Goal: Task Accomplishment & Management: Use online tool/utility

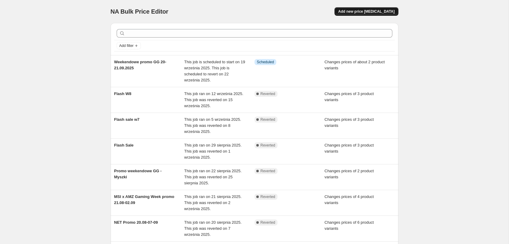
click at [231, 12] on span "Add new price [MEDICAL_DATA]" at bounding box center [366, 11] width 56 height 5
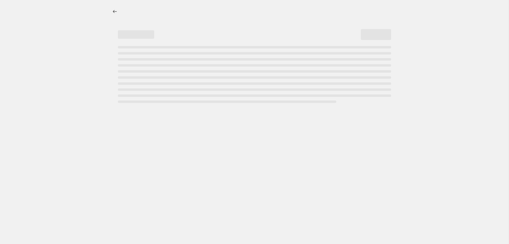
select select "percentage"
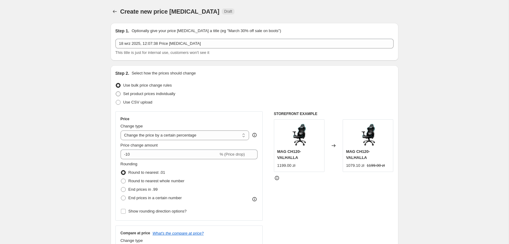
click at [129, 95] on span "Set product prices individually" at bounding box center [149, 94] width 52 height 5
click at [116, 92] on input "Set product prices individually" at bounding box center [116, 92] width 0 height 0
radio input "true"
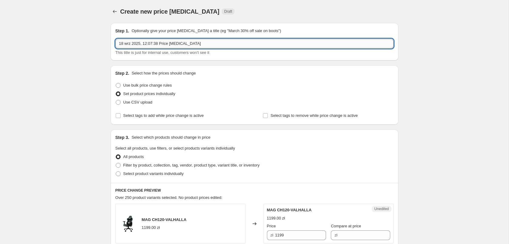
drag, startPoint x: 188, startPoint y: 45, endPoint x: -4, endPoint y: 42, distance: 191.7
click at [116, 42] on input "18 wrz 2025, 12:07:38 Price change job" at bounding box center [255, 44] width 278 height 10
type input "Flash Sale W9"
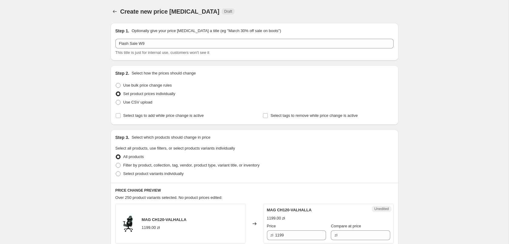
click at [135, 175] on span "Select product variants individually" at bounding box center [153, 174] width 60 height 5
click at [116, 172] on input "Select product variants individually" at bounding box center [116, 172] width 0 height 0
radio input "true"
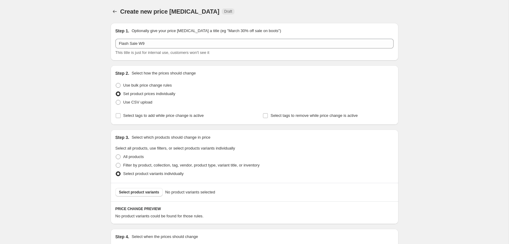
scroll to position [74, 0]
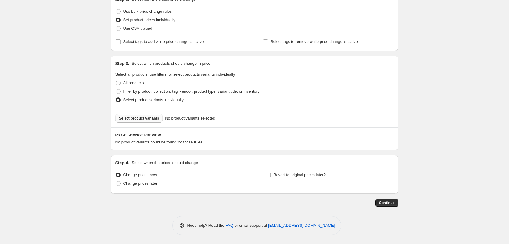
click at [136, 119] on span "Select product variants" at bounding box center [139, 118] width 40 height 5
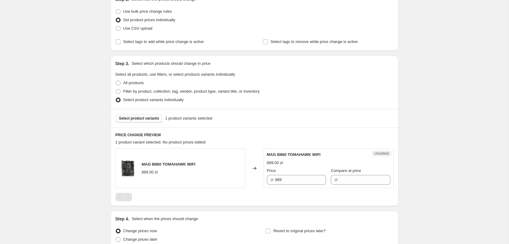
click at [140, 119] on span "Select product variants" at bounding box center [139, 118] width 40 height 5
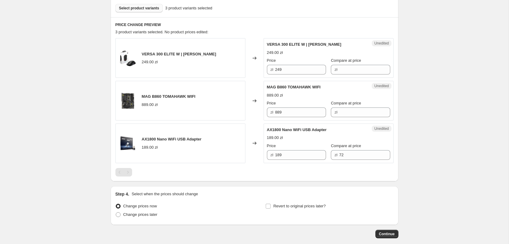
scroll to position [154, 0]
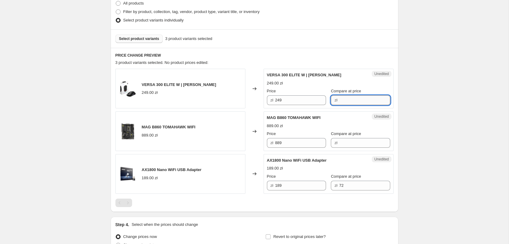
click at [231, 101] on input "Compare at price" at bounding box center [365, 101] width 51 height 10
type input "249"
click at [231, 99] on input "249" at bounding box center [300, 101] width 51 height 10
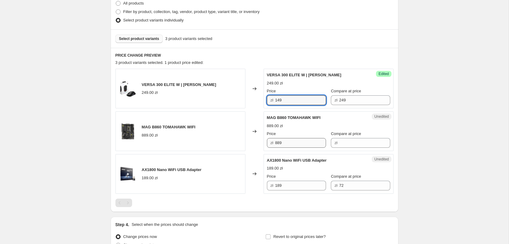
type input "149"
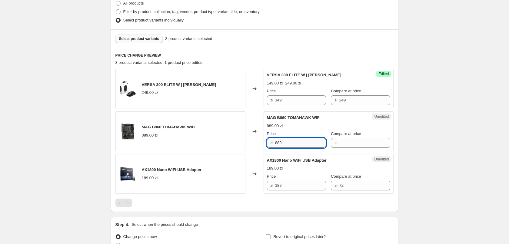
click at [231, 141] on input "889" at bounding box center [300, 143] width 51 height 10
drag, startPoint x: 345, startPoint y: 143, endPoint x: 354, endPoint y: 141, distance: 8.7
click at [231, 143] on input "Compare at price" at bounding box center [365, 143] width 51 height 10
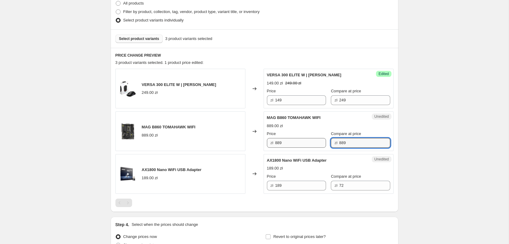
type input "889"
click at [231, 143] on input "889" at bounding box center [300, 143] width 51 height 10
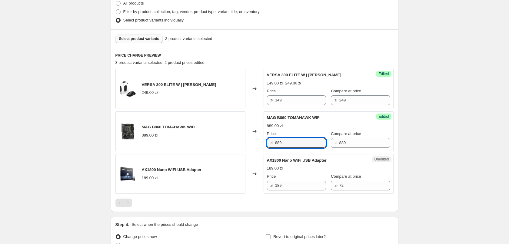
drag, startPoint x: 306, startPoint y: 143, endPoint x: 213, endPoint y: 144, distance: 93.1
click at [231, 142] on input "889" at bounding box center [300, 143] width 51 height 10
click at [231, 143] on input "889" at bounding box center [365, 143] width 51 height 10
drag, startPoint x: 285, startPoint y: 144, endPoint x: 232, endPoint y: 146, distance: 53.1
click at [231, 146] on input "889" at bounding box center [300, 143] width 51 height 10
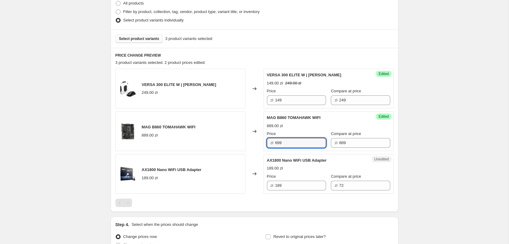
type input "699"
click at [231, 162] on span "AX1800 Nano WiFi USB Adapter" at bounding box center [297, 160] width 60 height 5
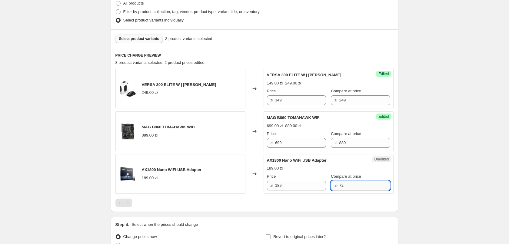
drag, startPoint x: 320, startPoint y: 186, endPoint x: 307, endPoint y: 186, distance: 13.4
click at [231, 186] on input "72" at bounding box center [365, 186] width 51 height 10
type input "189"
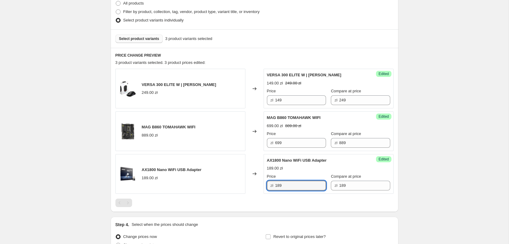
drag, startPoint x: 307, startPoint y: 185, endPoint x: 114, endPoint y: 192, distance: 193.3
click at [231, 191] on input "189" at bounding box center [300, 186] width 51 height 10
type input "99"
click at [181, 200] on div at bounding box center [255, 203] width 278 height 8
click at [231, 140] on div "Create new price change job. This page is ready Create new price change job Dra…" at bounding box center [254, 76] width 509 height 460
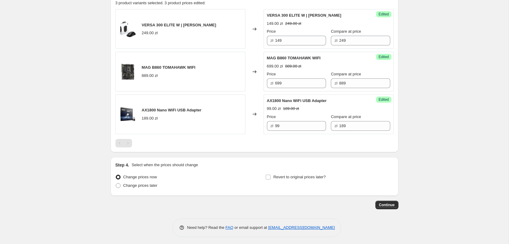
scroll to position [216, 0]
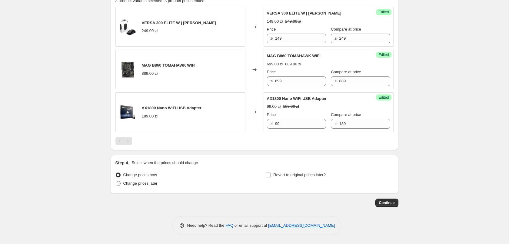
click at [148, 183] on span "Change prices later" at bounding box center [140, 183] width 34 height 5
click at [116, 182] on input "Change prices later" at bounding box center [116, 181] width 0 height 0
radio input "true"
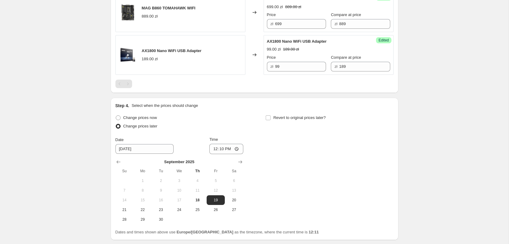
scroll to position [308, 0]
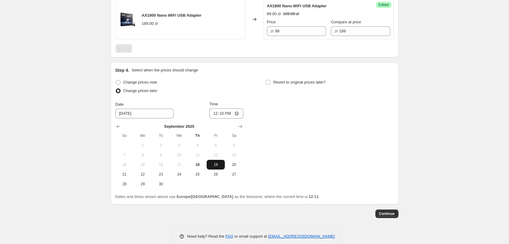
click at [217, 166] on span "19" at bounding box center [215, 165] width 13 height 5
click at [231, 114] on input "12:10" at bounding box center [227, 114] width 34 height 10
type input "16:00"
click at [231, 82] on input "Revert to original prices later?" at bounding box center [268, 82] width 5 height 5
checkbox input "true"
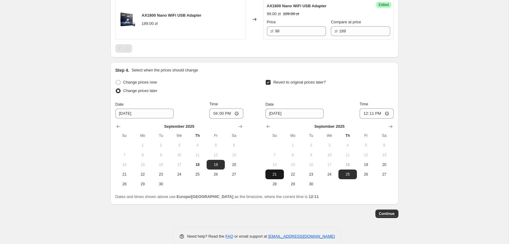
click at [231, 175] on span "21" at bounding box center [274, 174] width 13 height 5
type input "9/21/2025"
click at [231, 112] on input "12:11" at bounding box center [377, 114] width 34 height 10
type input "09:00"
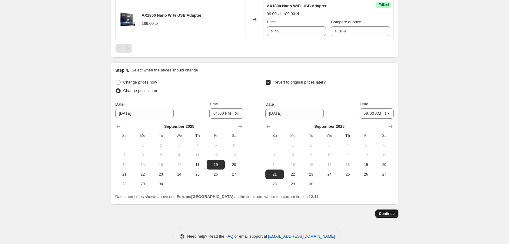
click at [231, 205] on span "Continue" at bounding box center [387, 214] width 16 height 5
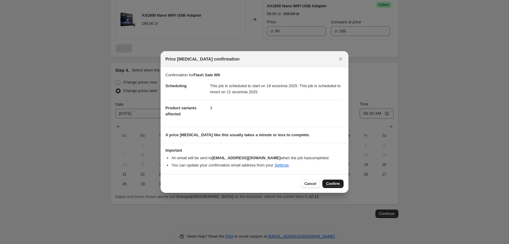
click at [231, 184] on span "Confirm" at bounding box center [333, 184] width 14 height 5
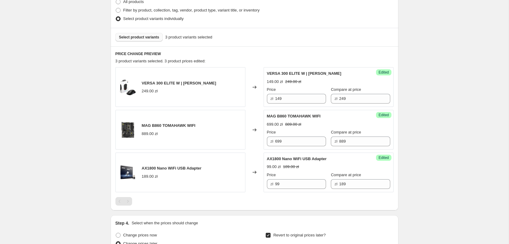
scroll to position [216, 0]
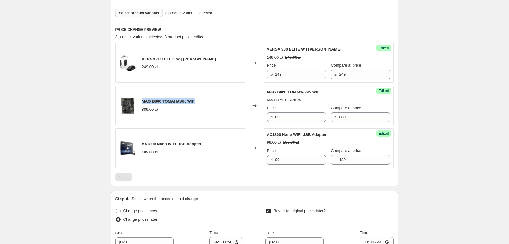
drag, startPoint x: 197, startPoint y: 101, endPoint x: 143, endPoint y: 101, distance: 54.6
click at [143, 101] on div "MAG B860 TOMAHAWK WIFI 889.00 zł" at bounding box center [181, 106] width 130 height 40
copy span "MAG B860 TOMAHAWK WIFI"
click at [231, 118] on input "889" at bounding box center [365, 117] width 51 height 10
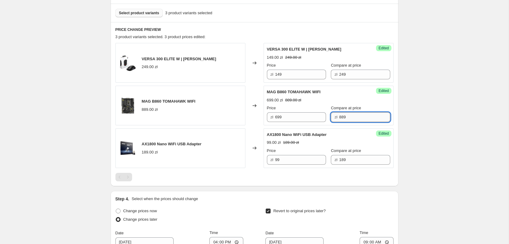
click at [231, 119] on input "889" at bounding box center [365, 117] width 51 height 10
type input "859"
click at [231, 68] on div "Flash Sale W9. This page is ready Flash Sale W9 Info Scheduled Copy to new job …" at bounding box center [254, 84] width 509 height 601
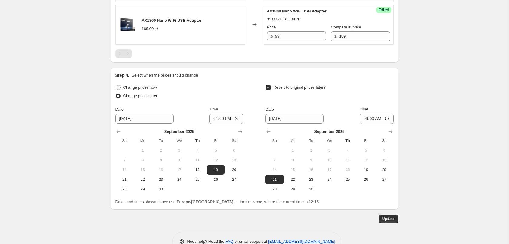
scroll to position [356, 0]
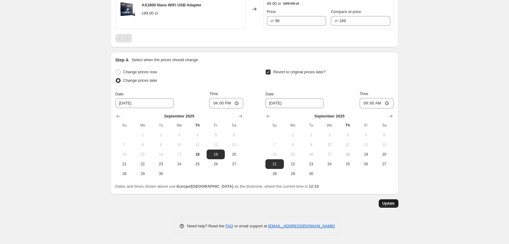
click at [231, 202] on button "Update" at bounding box center [389, 204] width 20 height 8
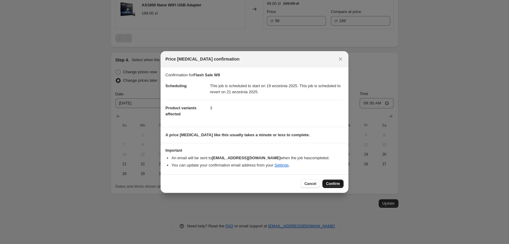
click at [231, 183] on button "Confirm" at bounding box center [333, 184] width 21 height 8
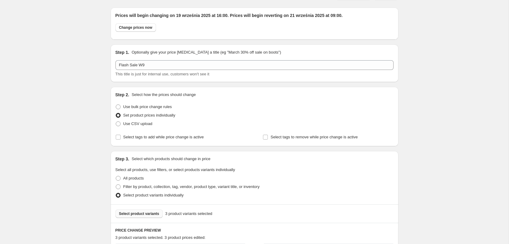
scroll to position [201, 0]
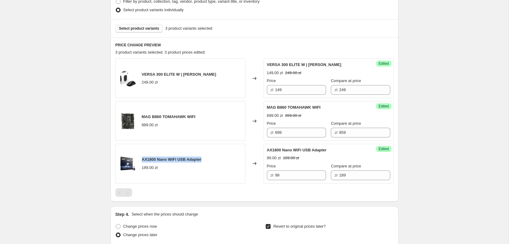
drag, startPoint x: 198, startPoint y: 159, endPoint x: 143, endPoint y: 160, distance: 55.5
click at [143, 160] on div "AX1800 Nano WiFi USB Adapter 189.00 zł" at bounding box center [181, 164] width 130 height 40
copy span "AX1800 Nano WiFi USB Adapter"
click at [72, 143] on div "Flash Sale W9. This page is ready Flash Sale W9 Info Scheduled Copy to new job …" at bounding box center [254, 99] width 509 height 601
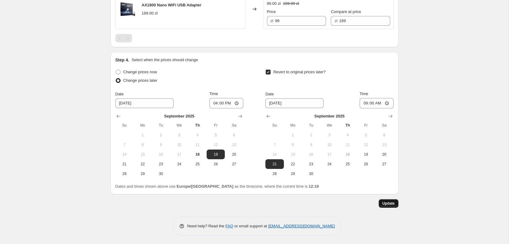
click at [231, 205] on button "Update" at bounding box center [389, 204] width 20 height 8
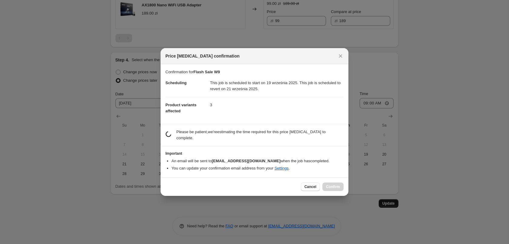
scroll to position [0, 0]
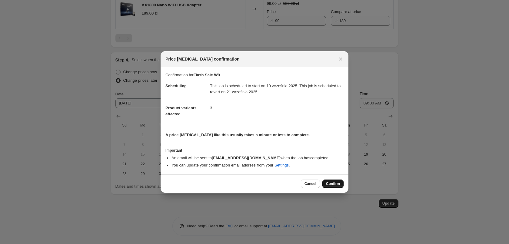
click at [231, 183] on span "Confirm" at bounding box center [333, 184] width 14 height 5
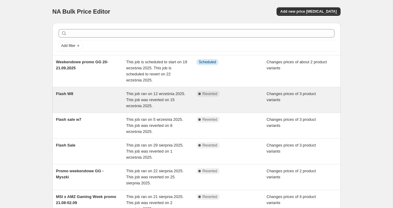
click at [95, 102] on div "Flash W8" at bounding box center [91, 100] width 70 height 18
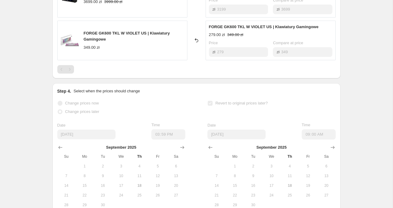
scroll to position [381, 0]
